Goal: Transaction & Acquisition: Purchase product/service

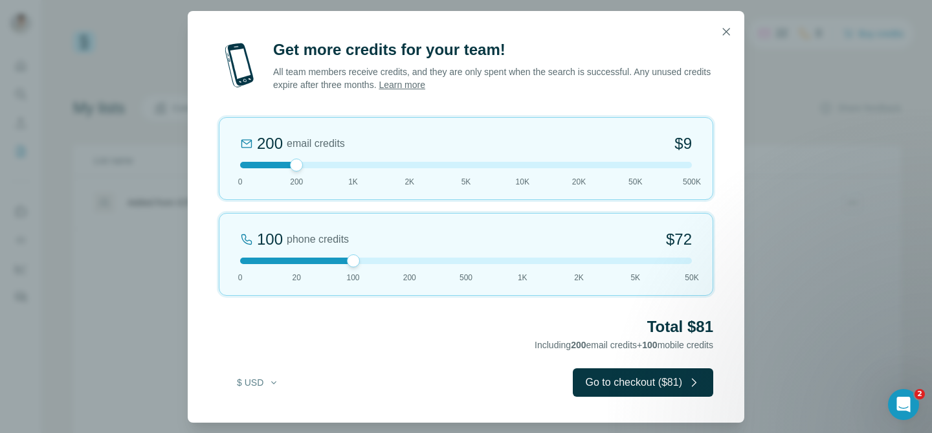
drag, startPoint x: 405, startPoint y: 260, endPoint x: 344, endPoint y: 264, distance: 61.0
click at [344, 264] on div "100 phone credits $72 0 20 100 200 500 1K 2K 5K 50K" at bounding box center [466, 254] width 495 height 83
click at [304, 162] on div at bounding box center [466, 165] width 452 height 6
drag, startPoint x: 304, startPoint y: 162, endPoint x: 349, endPoint y: 168, distance: 45.7
click at [349, 168] on div "200 email credits $9 0 200 1K 2K 5K 10K 20K 50K 500K" at bounding box center [466, 158] width 495 height 83
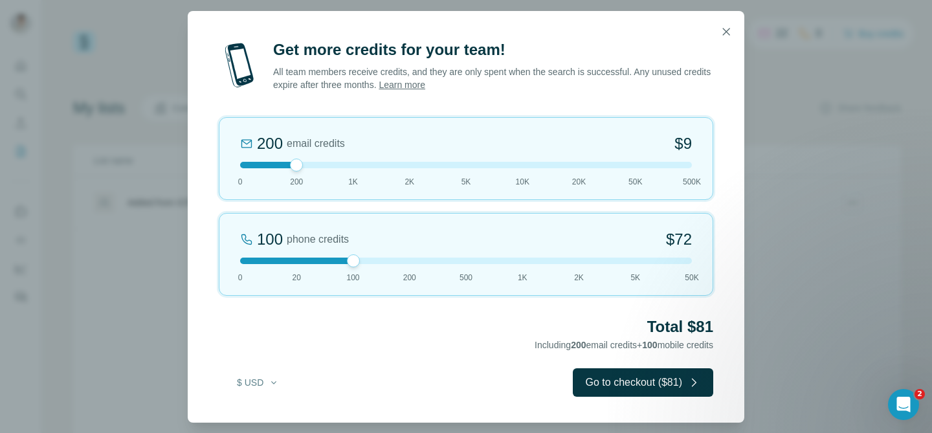
drag, startPoint x: 349, startPoint y: 166, endPoint x: 308, endPoint y: 167, distance: 40.8
click at [308, 167] on div at bounding box center [466, 165] width 452 height 6
click at [425, 82] on link "Learn more" at bounding box center [402, 85] width 47 height 10
click at [725, 36] on icon "button" at bounding box center [726, 31] width 13 height 13
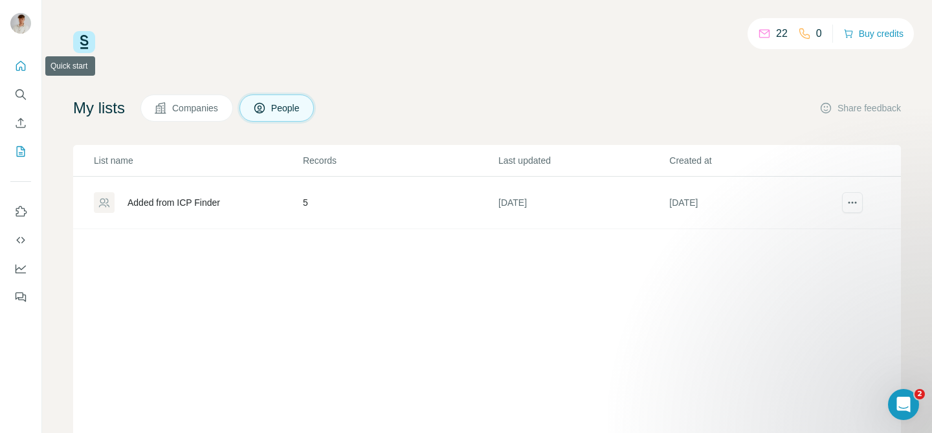
click at [23, 71] on icon "Quick start" at bounding box center [20, 66] width 13 height 13
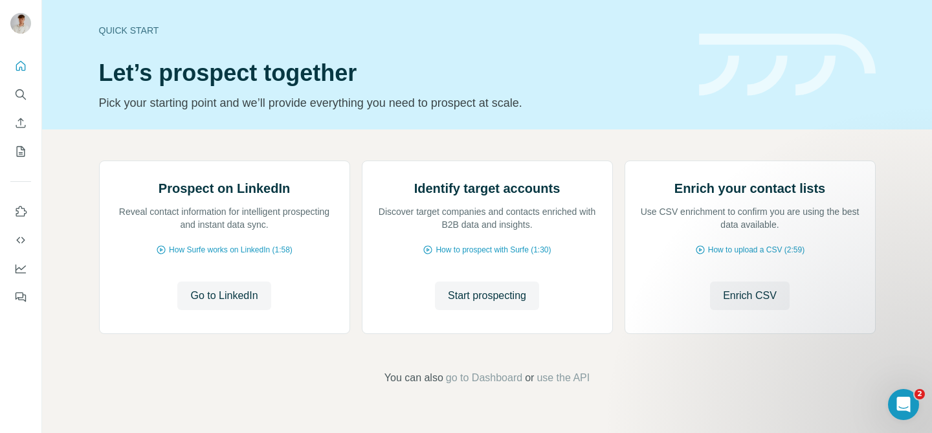
scroll to position [124, 0]
click at [21, 269] on icon "Dashboard" at bounding box center [21, 267] width 10 height 5
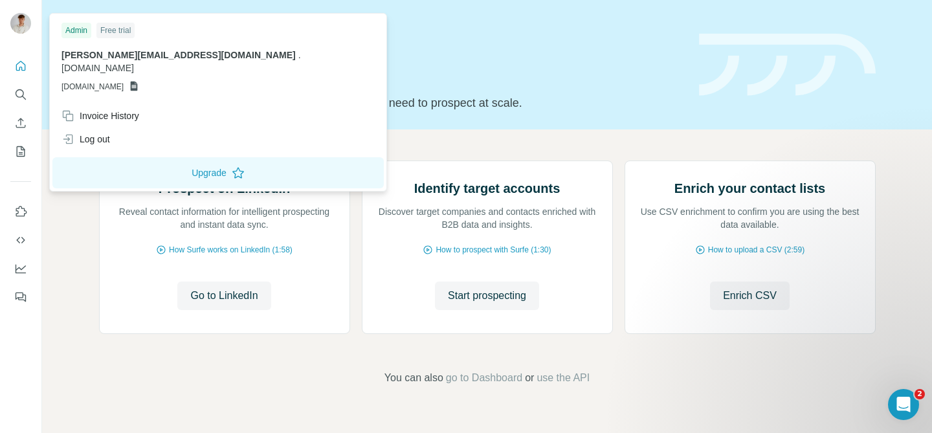
click at [22, 16] on img at bounding box center [20, 23] width 21 height 21
click at [25, 91] on icon "Search" at bounding box center [20, 94] width 13 height 13
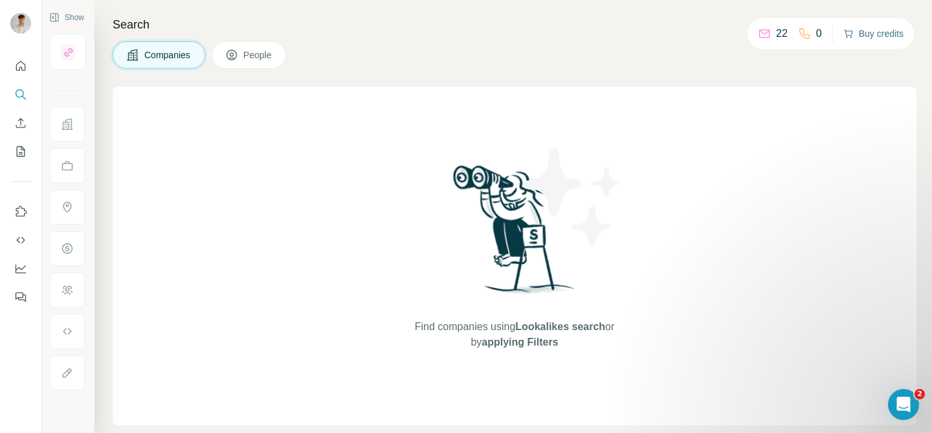
click at [869, 39] on button "Buy credits" at bounding box center [874, 34] width 60 height 18
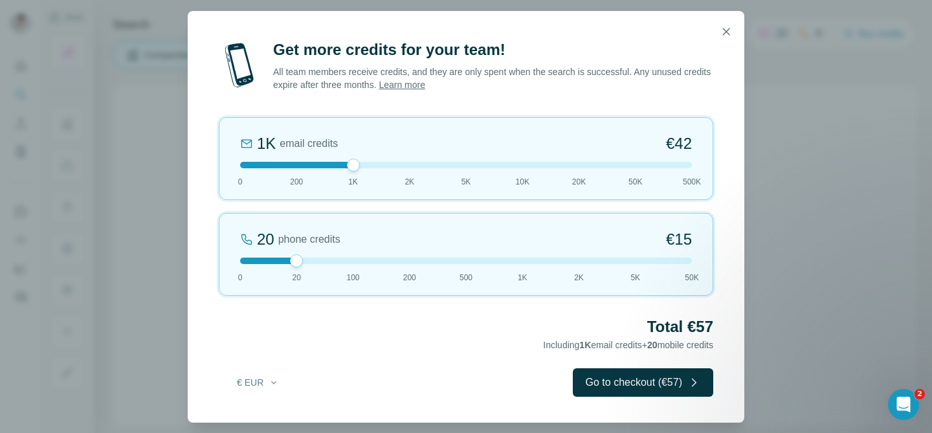
drag, startPoint x: 296, startPoint y: 169, endPoint x: 350, endPoint y: 170, distance: 54.4
click at [350, 170] on div at bounding box center [353, 165] width 13 height 13
drag, startPoint x: 299, startPoint y: 265, endPoint x: 343, endPoint y: 266, distance: 44.0
click at [343, 266] on div "100 phone credits €72 0 20 100 200 500 1K 2K 5K 50K" at bounding box center [466, 254] width 495 height 83
click at [344, 159] on div "1K email credits €42 0 200 1K 2K 5K 10K 20K 50K 500K" at bounding box center [466, 158] width 495 height 83
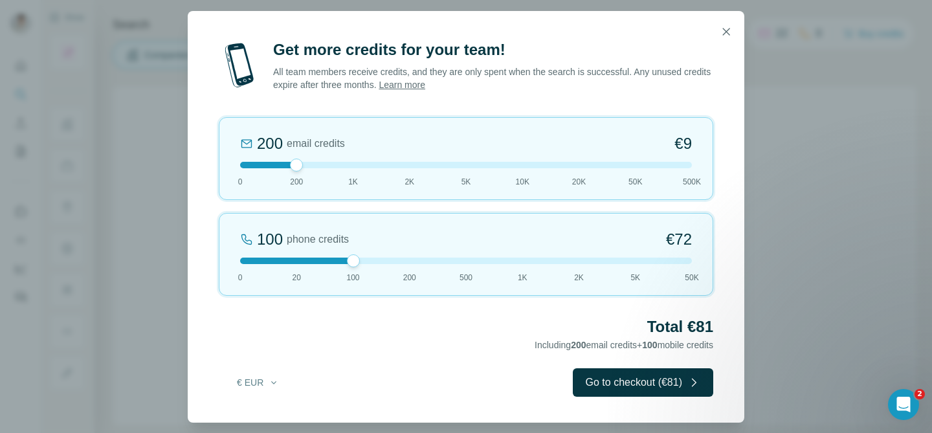
drag, startPoint x: 350, startPoint y: 166, endPoint x: 302, endPoint y: 166, distance: 47.9
click at [302, 166] on div at bounding box center [296, 165] width 13 height 13
drag, startPoint x: 351, startPoint y: 261, endPoint x: 403, endPoint y: 265, distance: 51.9
click at [403, 265] on div "200 phone credits 5% Discount €137 0 20 100 200 500 1K 2K 5K 50K" at bounding box center [466, 254] width 495 height 83
click at [734, 27] on button "button" at bounding box center [727, 32] width 26 height 26
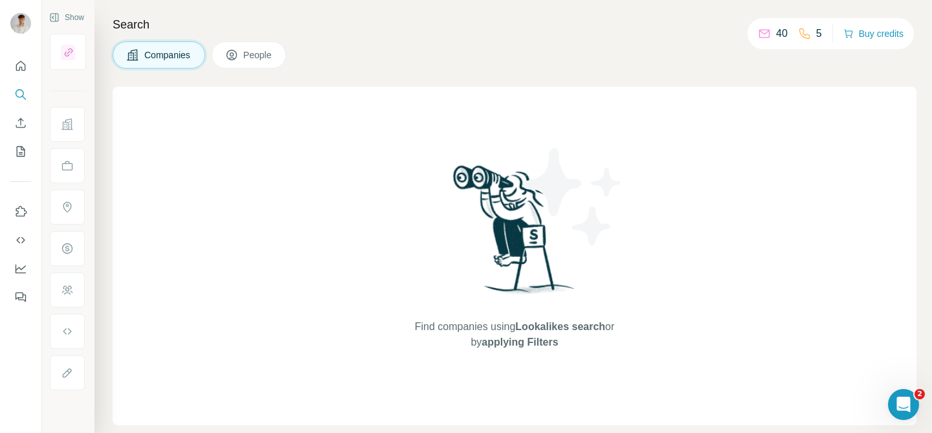
click at [776, 33] on p "40" at bounding box center [782, 34] width 12 height 16
click at [823, 34] on div "40 5 Buy credits" at bounding box center [831, 33] width 166 height 31
click at [816, 34] on p "5" at bounding box center [819, 34] width 6 height 16
click at [21, 244] on icon "Use Surfe API" at bounding box center [20, 240] width 13 height 13
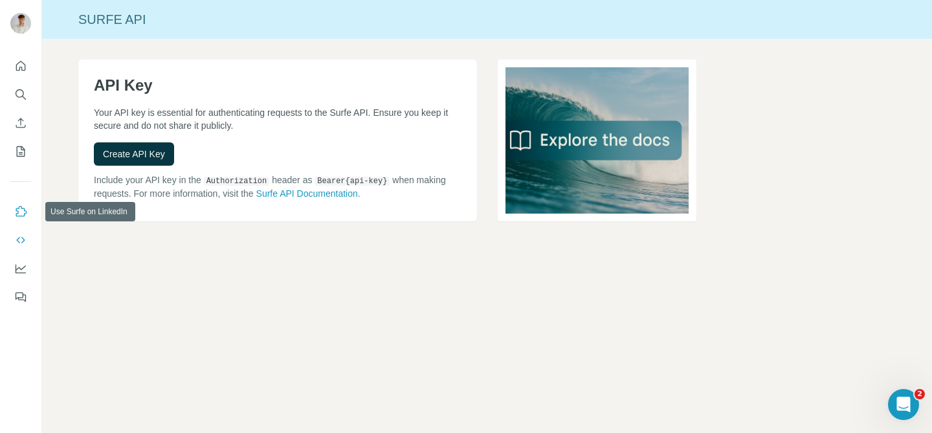
click at [19, 218] on button "Use Surfe on LinkedIn" at bounding box center [20, 211] width 21 height 23
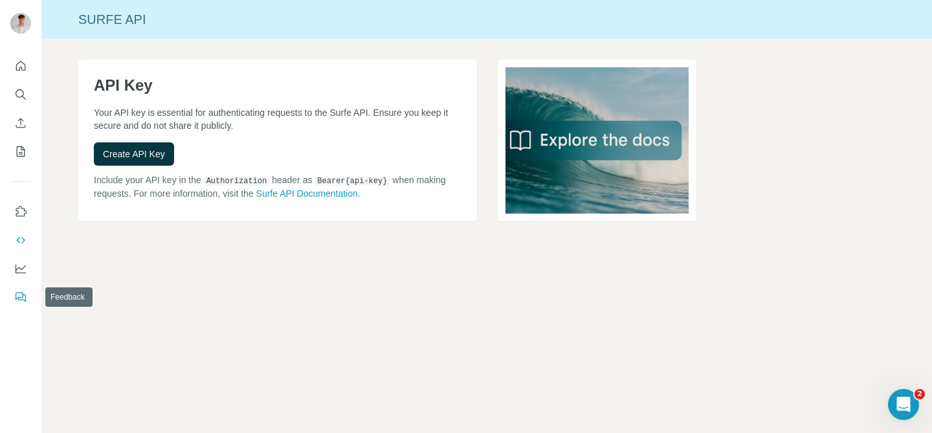
click at [25, 293] on icon "Feedback" at bounding box center [20, 297] width 13 height 13
click at [19, 146] on icon "My lists" at bounding box center [20, 151] width 13 height 13
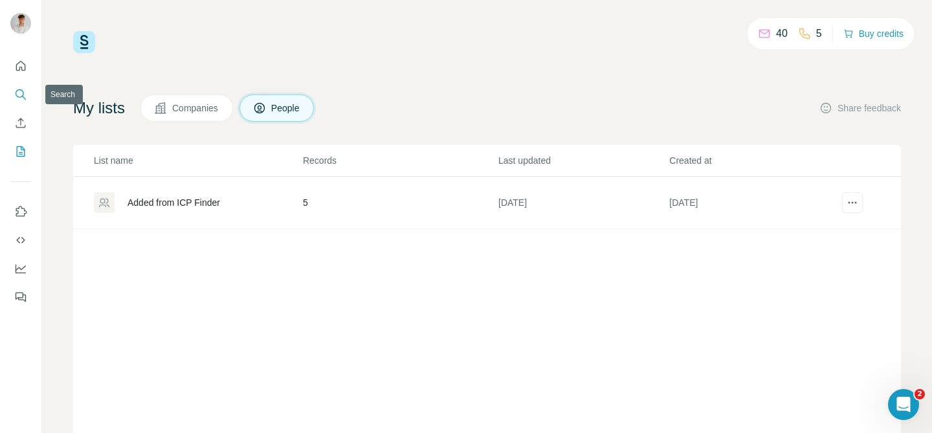
click at [25, 88] on icon "Search" at bounding box center [20, 94] width 13 height 13
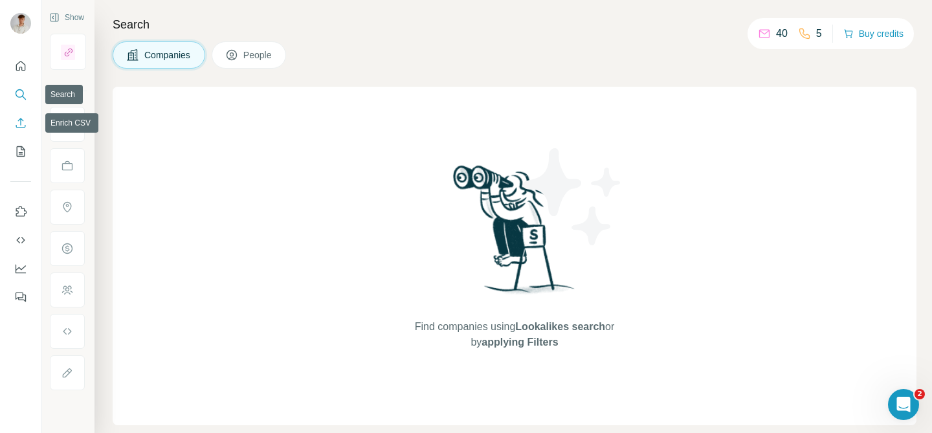
click at [15, 131] on button "Enrich CSV" at bounding box center [20, 122] width 21 height 23
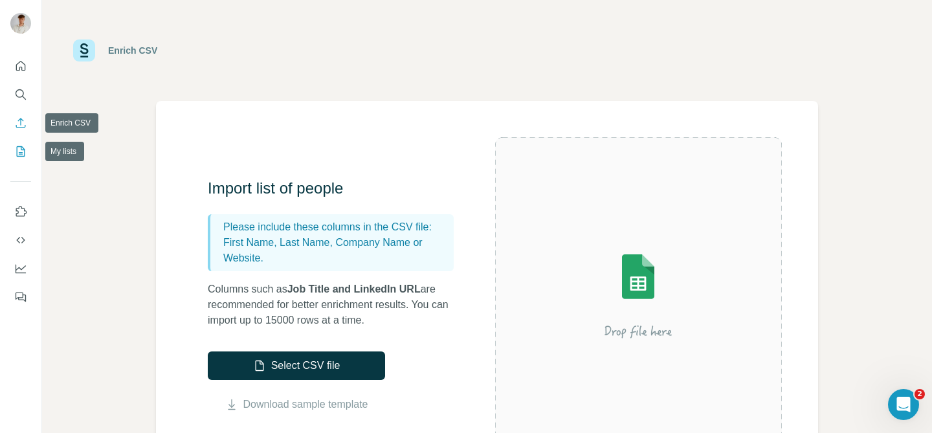
click at [18, 148] on icon "My lists" at bounding box center [20, 151] width 13 height 13
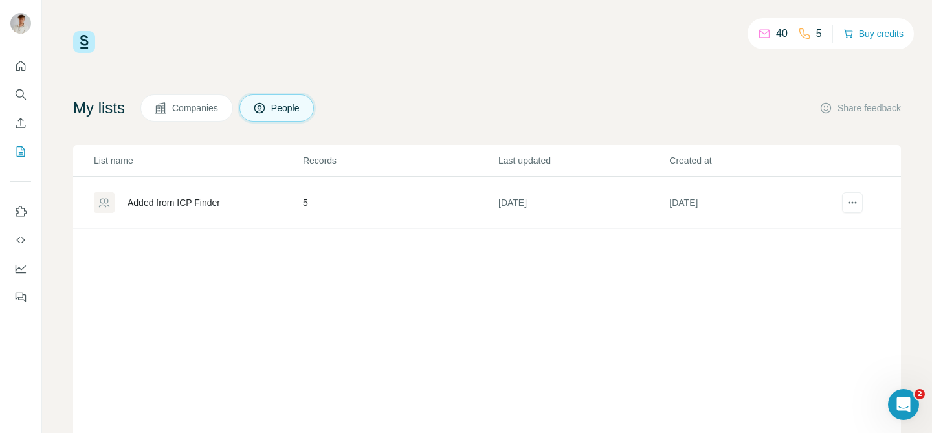
click at [816, 36] on p "5" at bounding box center [819, 34] width 6 height 16
click at [853, 34] on button "Buy credits" at bounding box center [874, 34] width 60 height 18
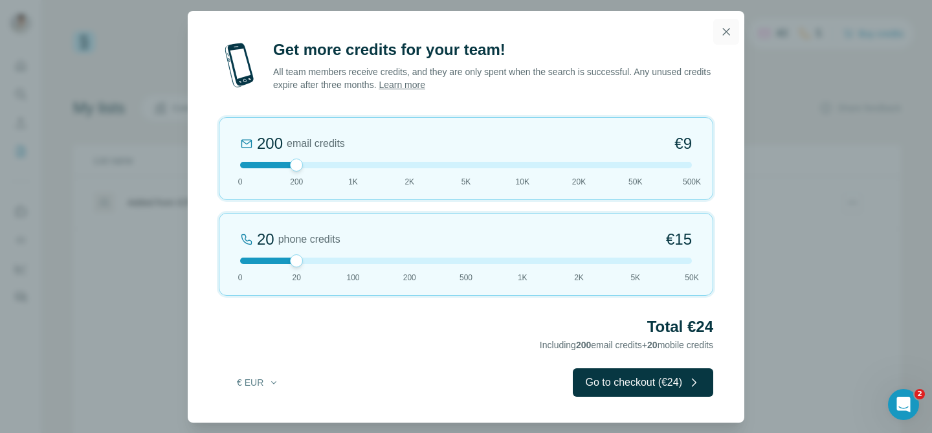
click at [725, 32] on icon "button" at bounding box center [726, 31] width 7 height 7
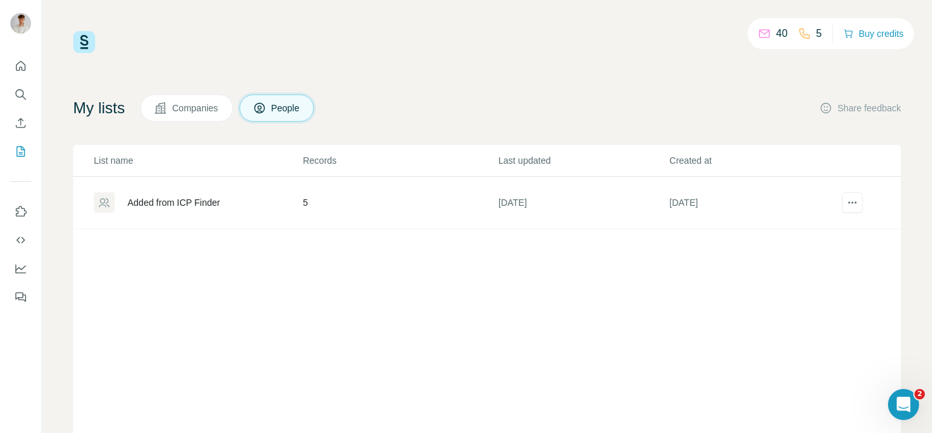
click at [792, 34] on div "40 5" at bounding box center [790, 34] width 64 height 18
click at [805, 28] on icon at bounding box center [804, 33] width 13 height 13
click at [21, 96] on icon "Search" at bounding box center [20, 93] width 8 height 8
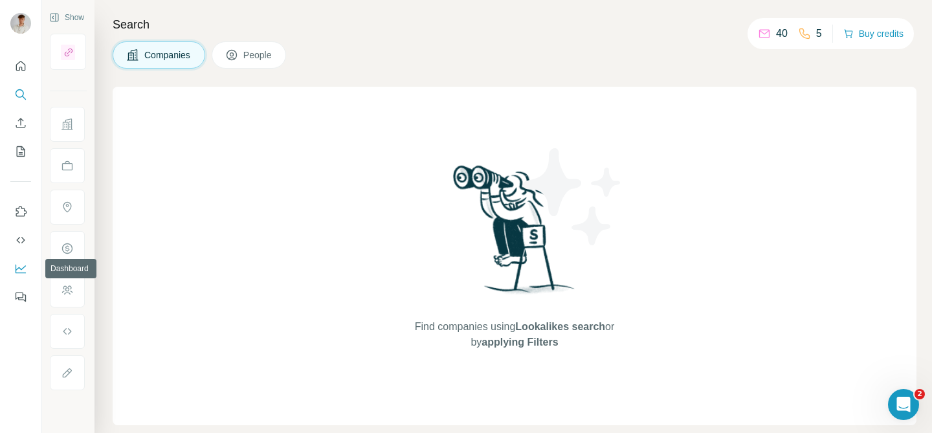
click at [17, 266] on icon "Dashboard" at bounding box center [20, 268] width 13 height 13
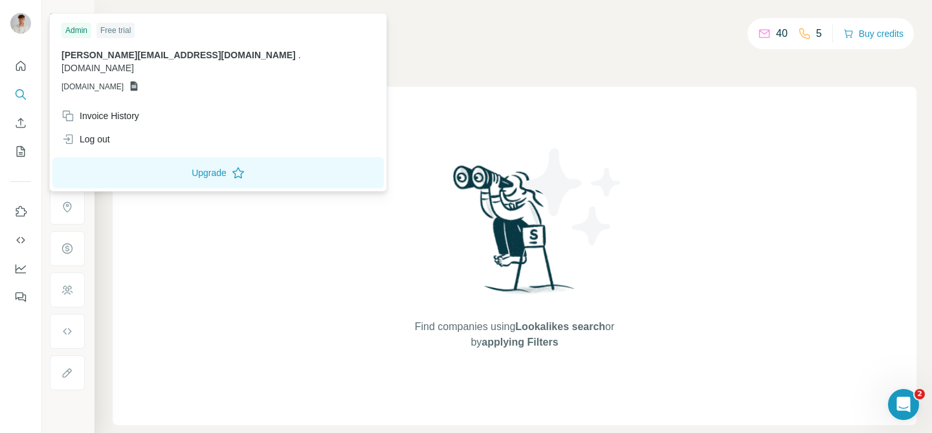
click at [21, 18] on img at bounding box center [20, 23] width 21 height 21
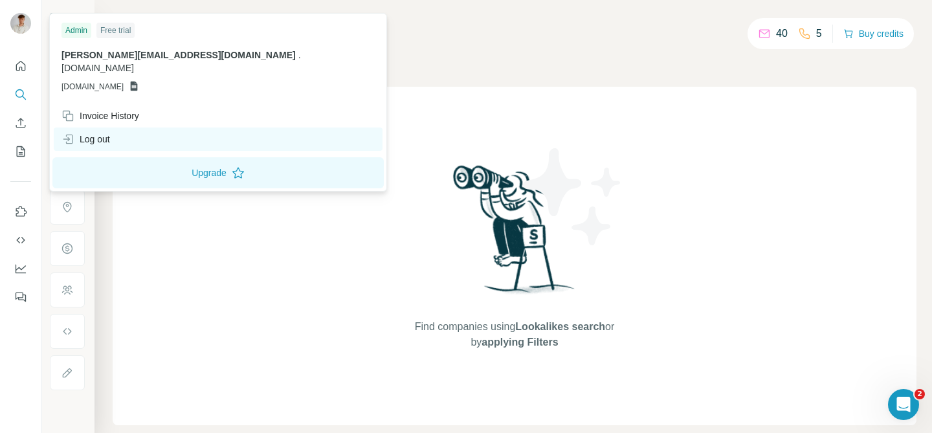
click at [100, 133] on div "Log out" at bounding box center [86, 139] width 49 height 13
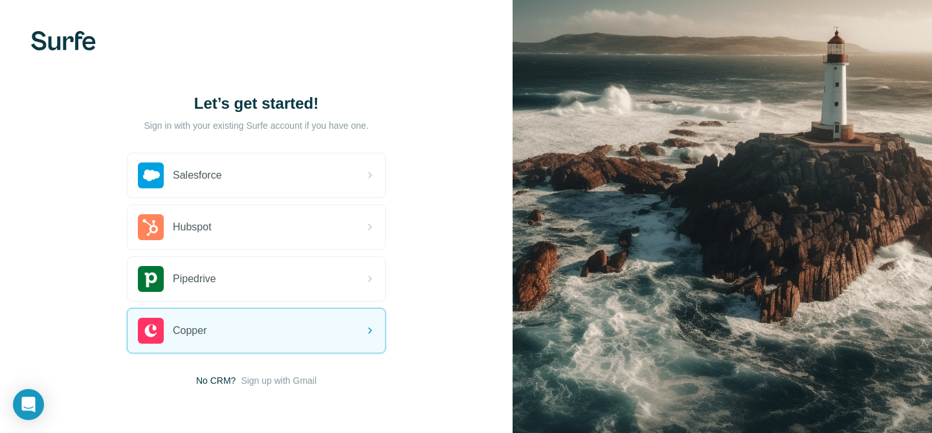
scroll to position [47, 0]
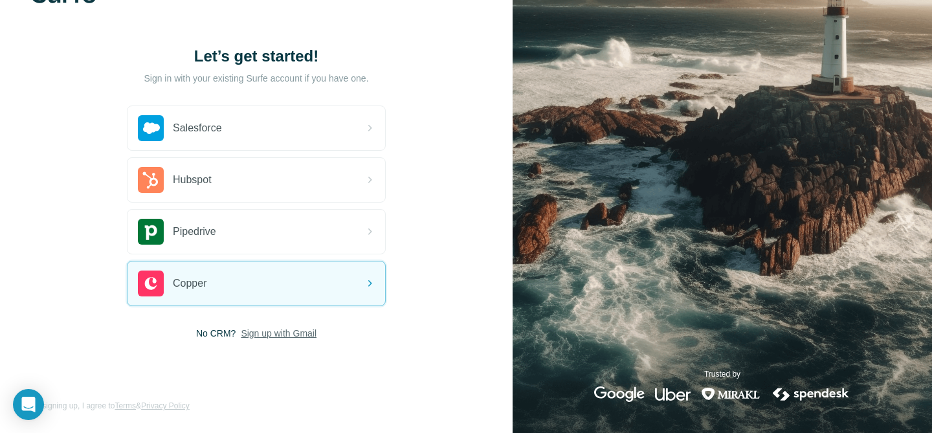
click at [270, 332] on span "Sign up with Gmail" at bounding box center [279, 333] width 76 height 13
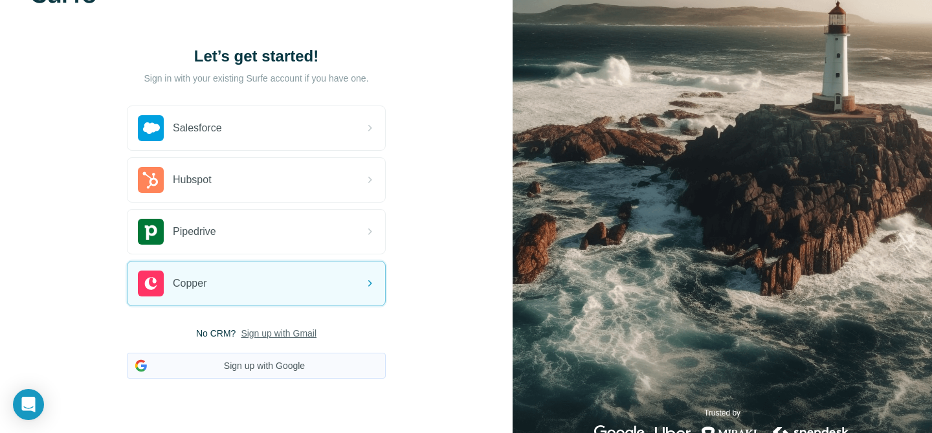
click at [258, 353] on button "Sign up with Google" at bounding box center [256, 366] width 259 height 26
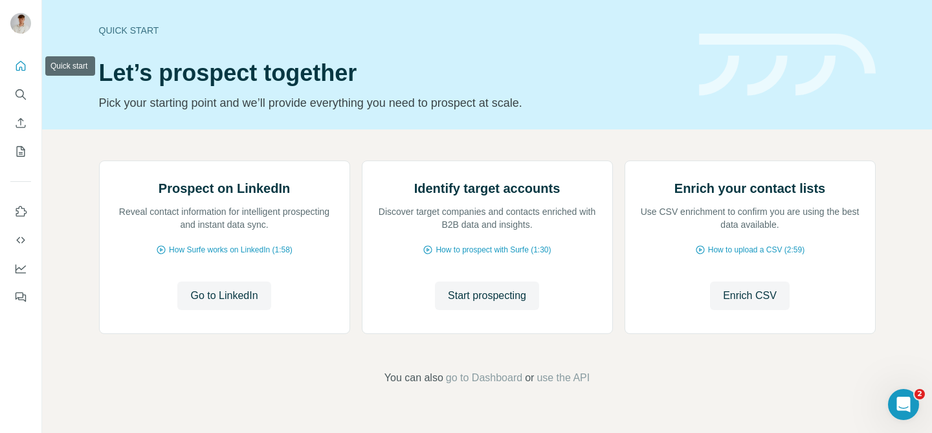
click at [21, 73] on button "Quick start" at bounding box center [20, 65] width 21 height 23
click at [22, 100] on icon "Search" at bounding box center [20, 94] width 13 height 13
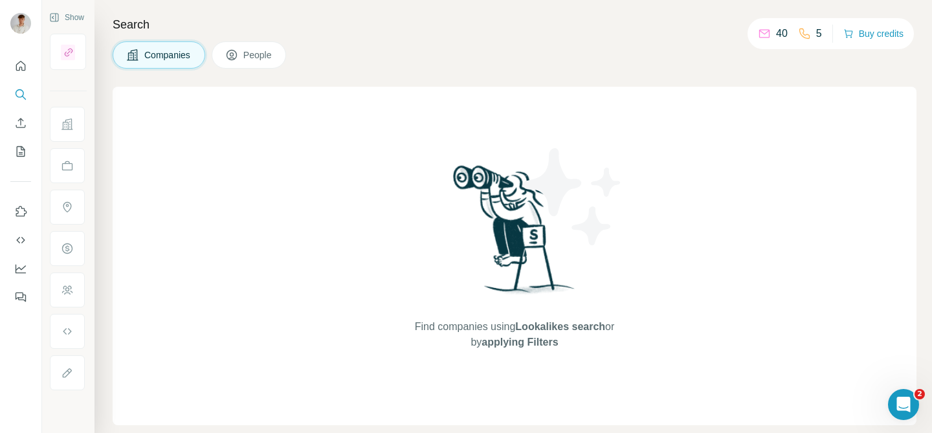
click at [804, 27] on icon at bounding box center [804, 33] width 13 height 13
click at [782, 38] on p "40" at bounding box center [782, 34] width 12 height 16
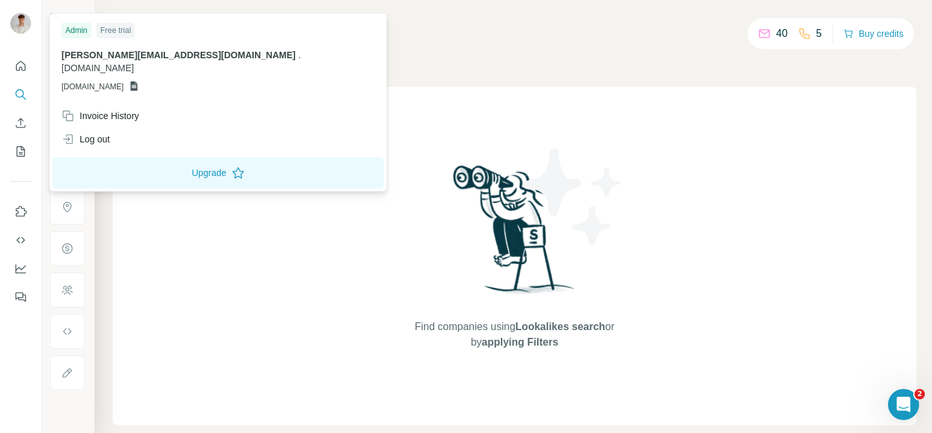
click at [8, 30] on div at bounding box center [23, 25] width 38 height 43
click at [14, 24] on img at bounding box center [20, 23] width 21 height 21
click at [128, 161] on button "Upgrade" at bounding box center [218, 172] width 332 height 31
click at [113, 28] on div "Free trial" at bounding box center [115, 31] width 38 height 16
click at [84, 32] on div "Admin" at bounding box center [77, 31] width 30 height 16
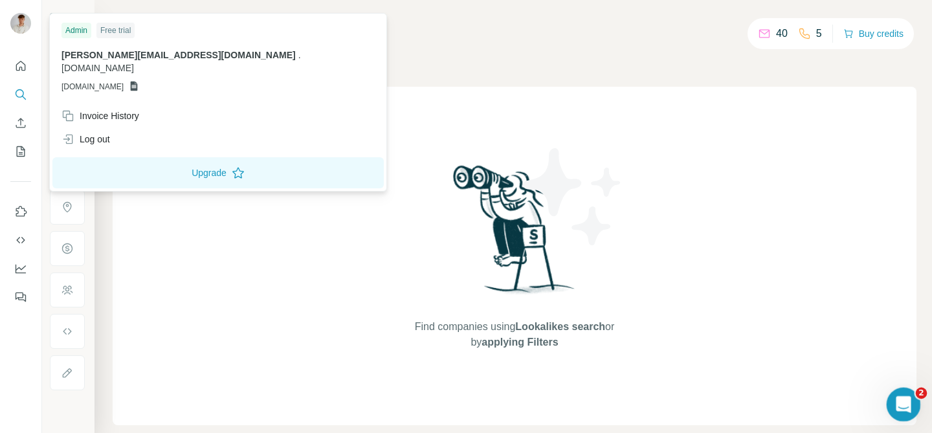
click at [910, 405] on div "Open Intercom Messenger" at bounding box center [902, 402] width 43 height 43
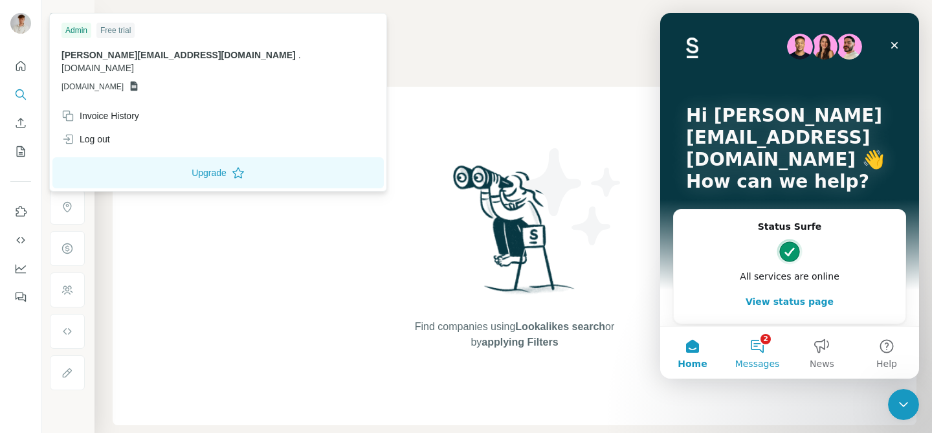
click at [747, 351] on button "2 Messages" at bounding box center [757, 353] width 65 height 52
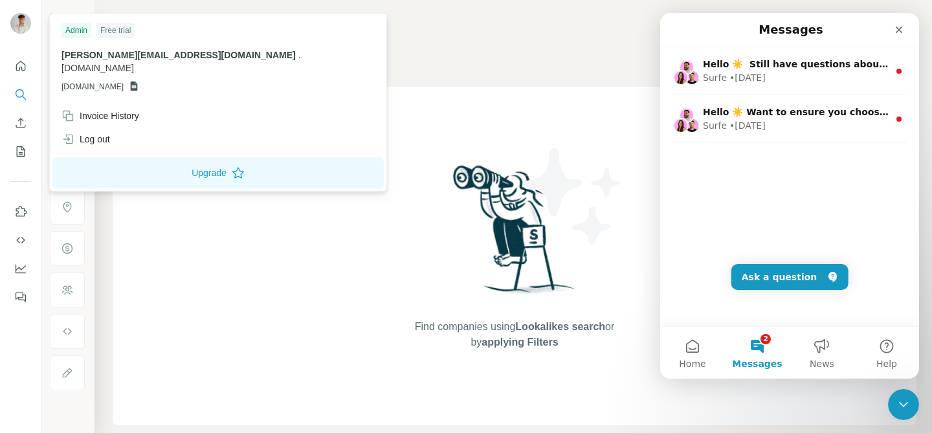
click at [576, 146] on img at bounding box center [573, 197] width 117 height 117
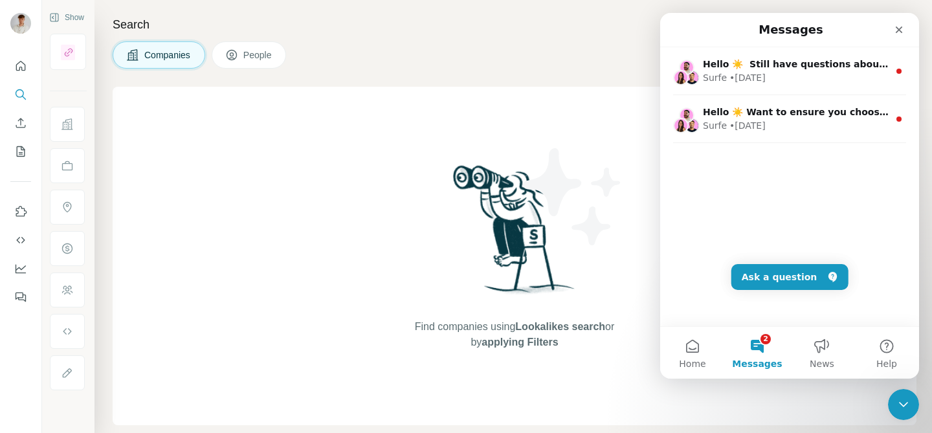
click at [586, 70] on div "Search Companies People Find companies using Lookalikes search or by applying F…" at bounding box center [514, 216] width 838 height 433
click at [905, 402] on icon "Close Intercom Messenger" at bounding box center [902, 403] width 16 height 16
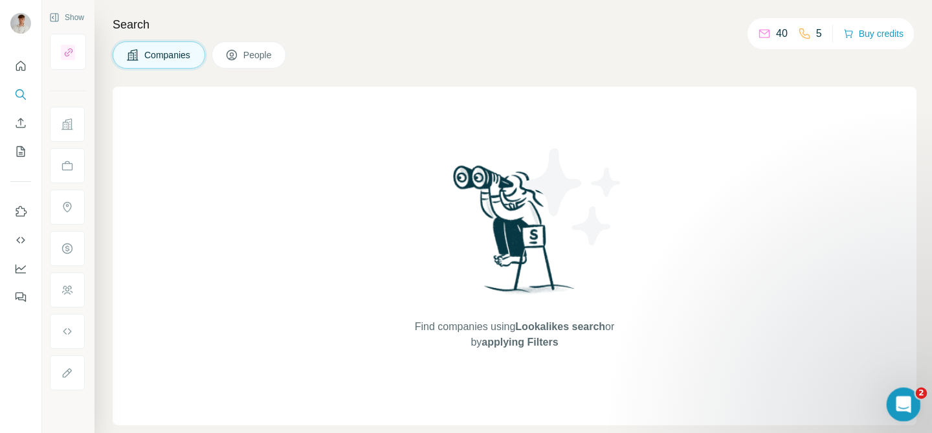
click at [904, 402] on icon "Open Intercom Messenger" at bounding box center [902, 402] width 21 height 21
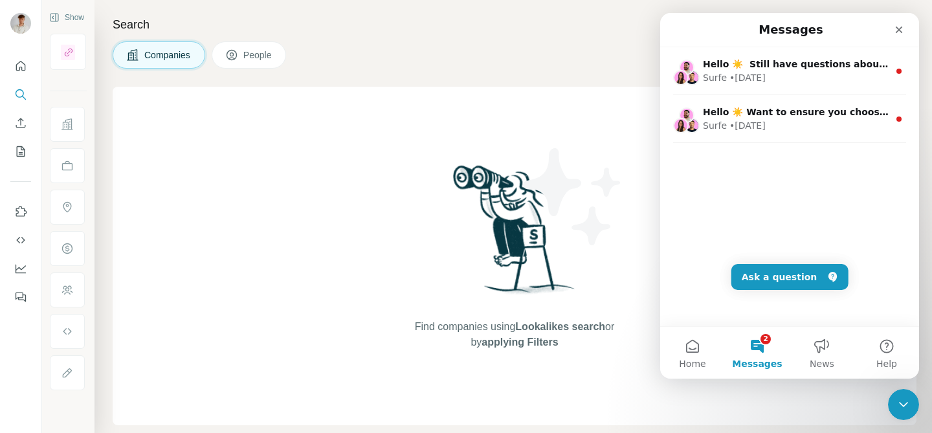
click at [580, 58] on div "Companies People" at bounding box center [515, 54] width 804 height 27
click at [899, 397] on icon "Close Intercom Messenger" at bounding box center [902, 403] width 16 height 16
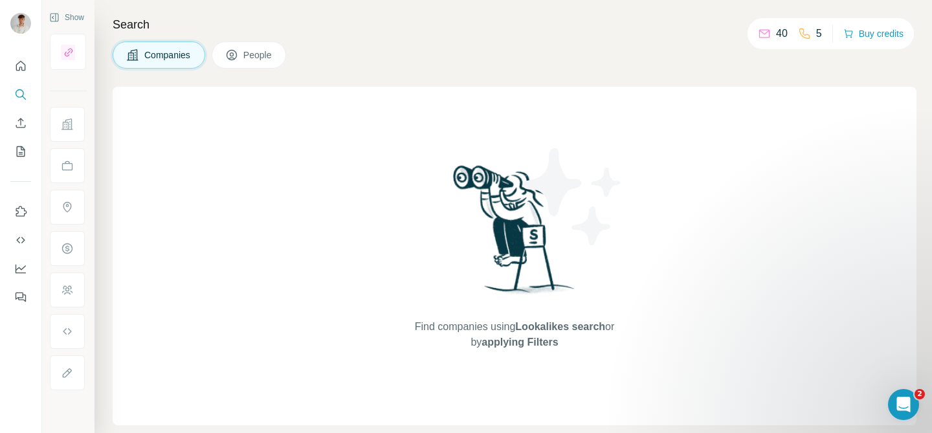
click at [816, 32] on p "5" at bounding box center [819, 34] width 6 height 16
click at [799, 33] on icon at bounding box center [804, 33] width 13 height 13
